Goal: Submit feedback/report problem

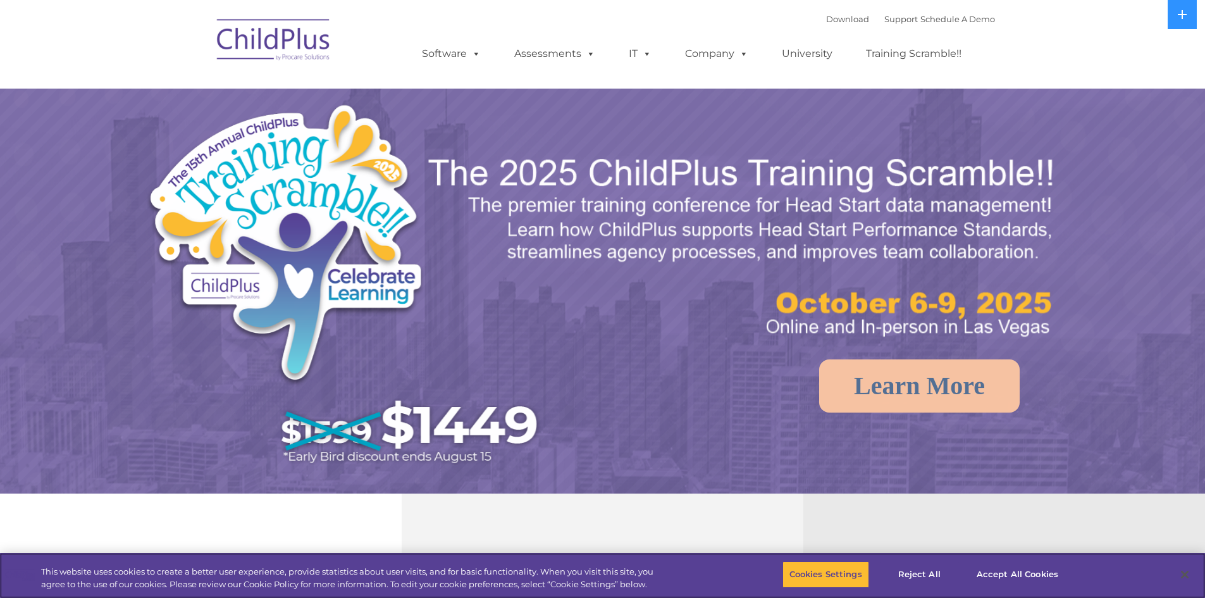
select select "MEDIUM"
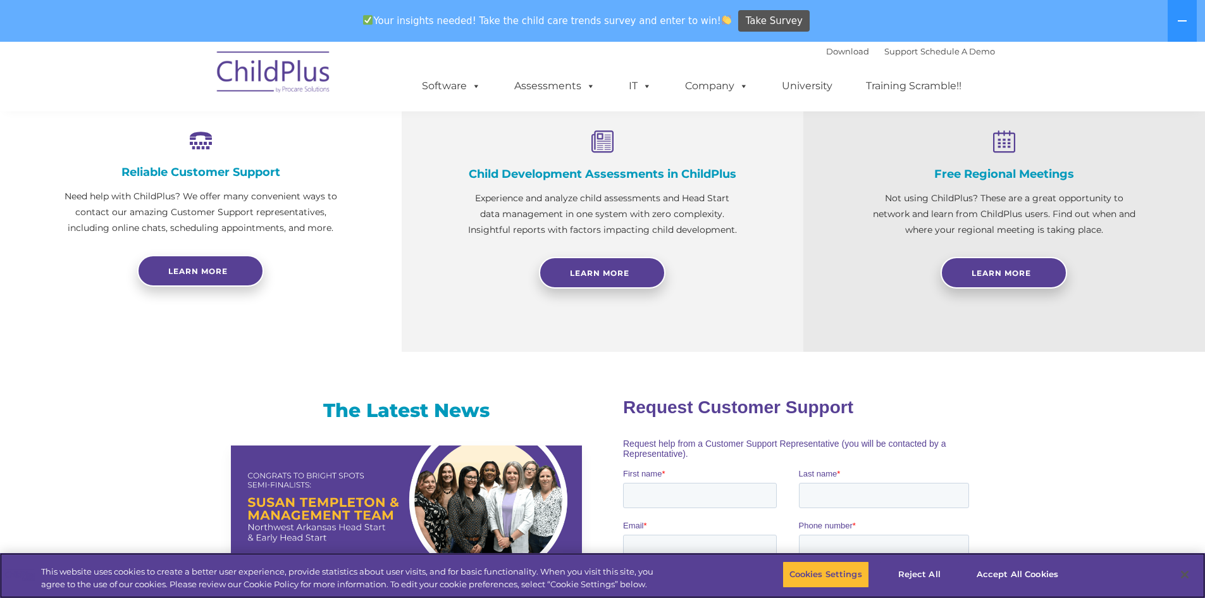
scroll to position [398, 0]
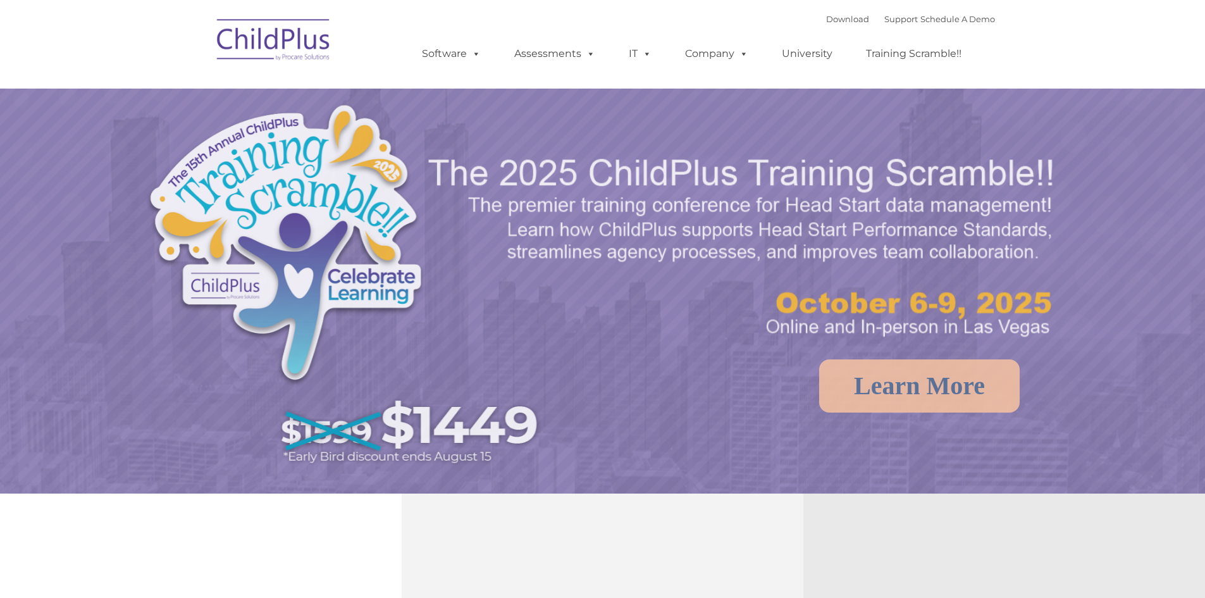
select select "MEDIUM"
